Goal: Navigation & Orientation: Find specific page/section

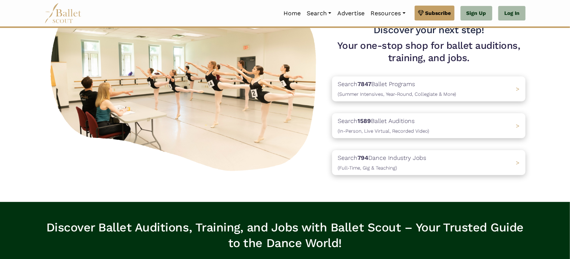
scroll to position [16, 0]
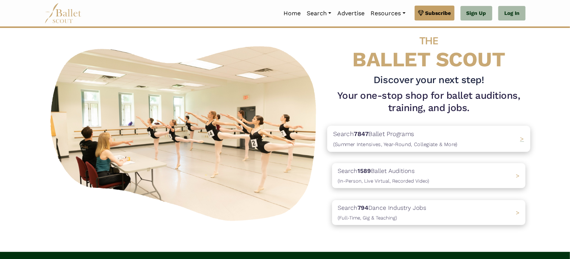
click at [413, 127] on div "Search 7847 Ballet Programs (Summer Intensives, Year-Round, Collegiate & More) >" at bounding box center [428, 139] width 203 height 26
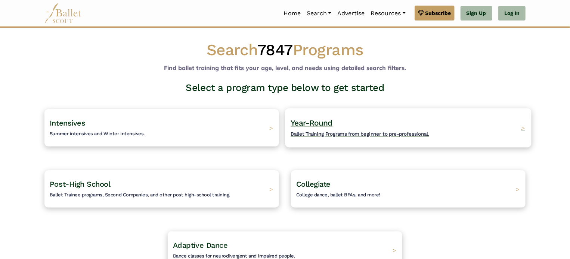
click at [364, 133] on span "Ballet Training Programs from beginner to pre-professional." at bounding box center [359, 134] width 138 height 6
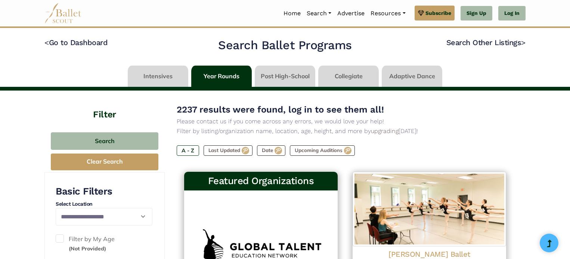
click at [309, 15] on link "Search" at bounding box center [318, 14] width 31 height 16
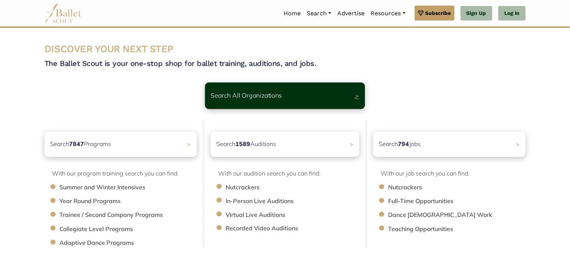
click at [276, 95] on p "Search All Organizations" at bounding box center [246, 96] width 71 height 10
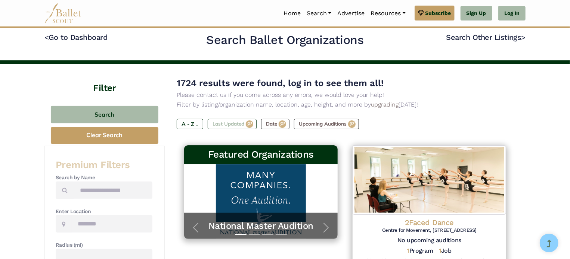
scroll to position [6, 0]
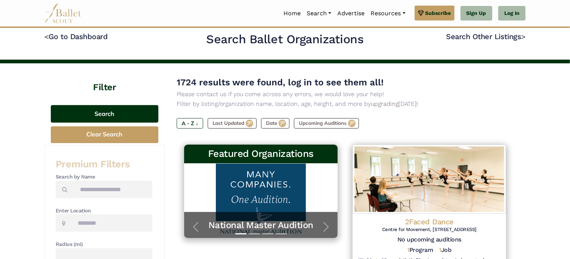
click at [133, 109] on button "Search" at bounding box center [105, 114] width 108 height 18
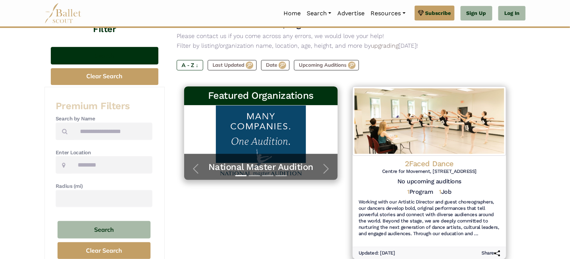
scroll to position [66, 0]
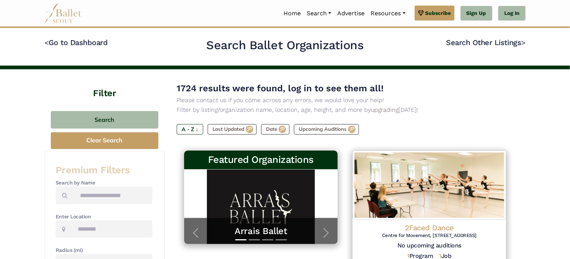
click at [146, 158] on div "Premium Filters Search by Name Enter Location Radius (mi) Search Clear Search" at bounding box center [104, 244] width 120 height 186
click at [123, 162] on div "Premium Filters Search by Name Enter Location Radius (mi) Search Clear Search" at bounding box center [104, 244] width 120 height 186
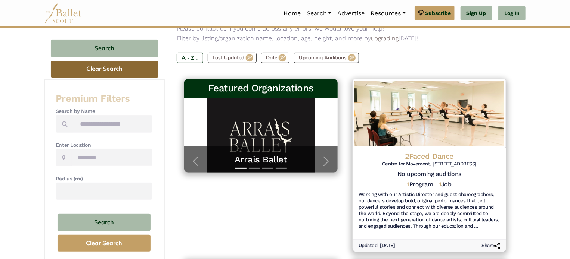
scroll to position [72, 0]
click at [124, 71] on button "Clear Search" at bounding box center [105, 69] width 108 height 17
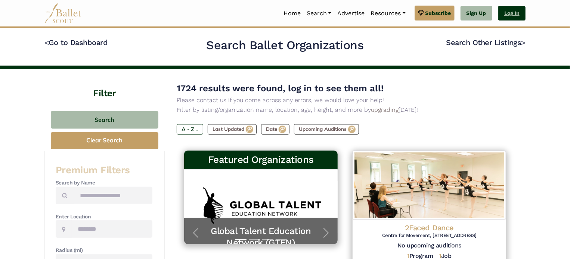
click at [517, 19] on link "Log In" at bounding box center [511, 13] width 27 height 15
